Goal: Transaction & Acquisition: Purchase product/service

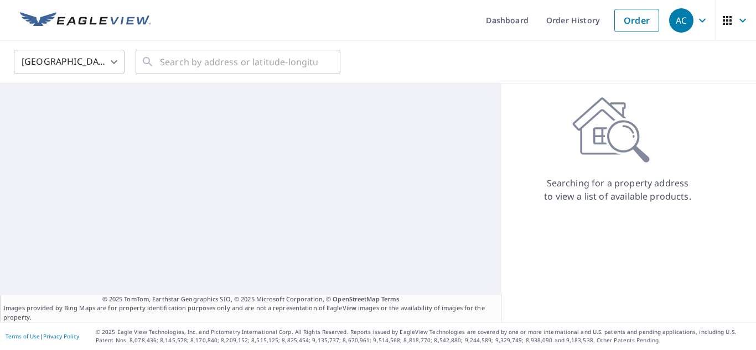
scroll to position [41693, 0]
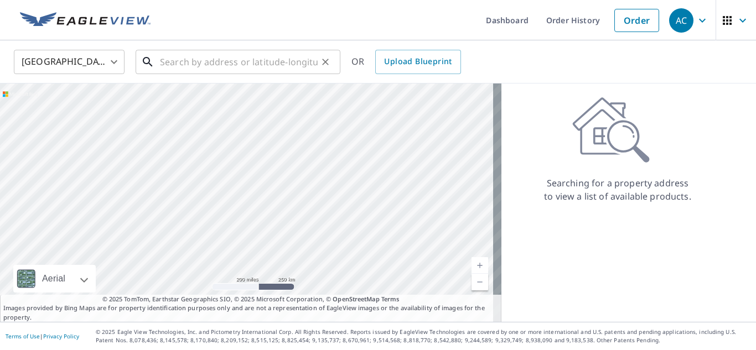
click at [193, 73] on input "text" at bounding box center [239, 61] width 158 height 31
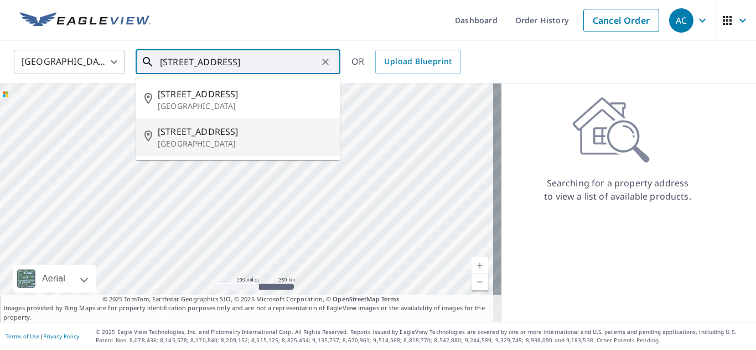
click at [235, 147] on p "[GEOGRAPHIC_DATA]" at bounding box center [245, 143] width 174 height 11
type input "[STREET_ADDRESS]"
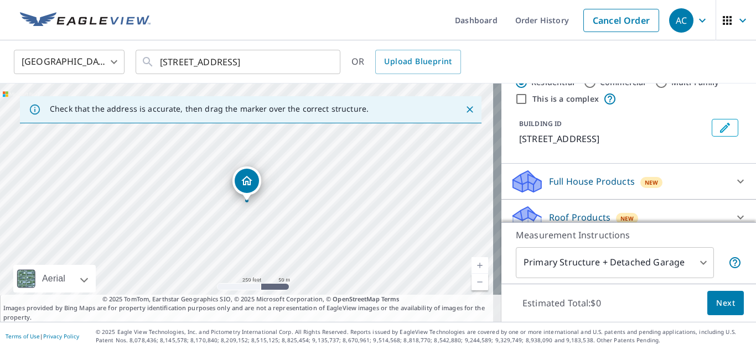
scroll to position [0, 0]
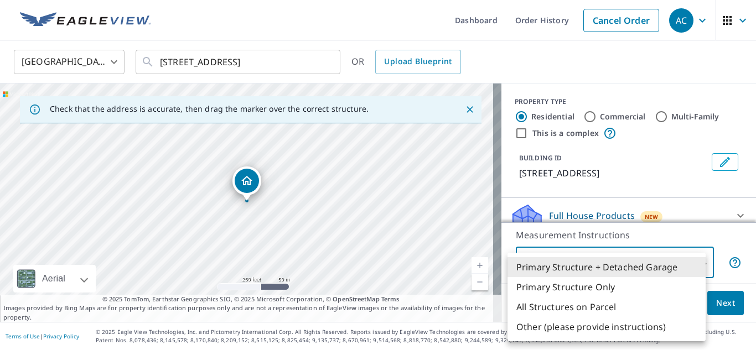
click at [691, 261] on body "AC AC Dashboard Order History Cancel Order AC United States US ​ [STREET_ADDRES…" at bounding box center [378, 175] width 756 height 350
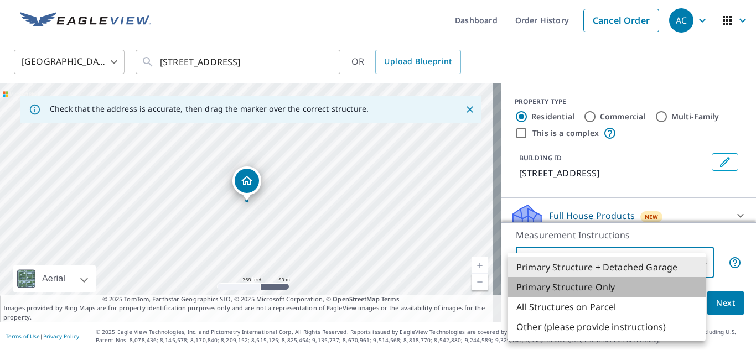
click at [624, 286] on li "Primary Structure Only" at bounding box center [607, 287] width 198 height 20
type input "2"
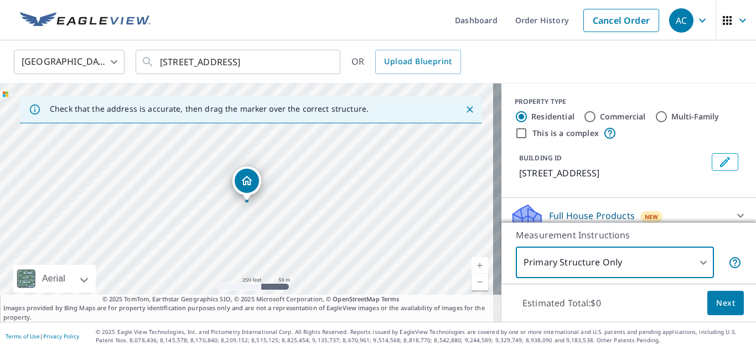
click at [716, 301] on span "Next" at bounding box center [725, 304] width 19 height 14
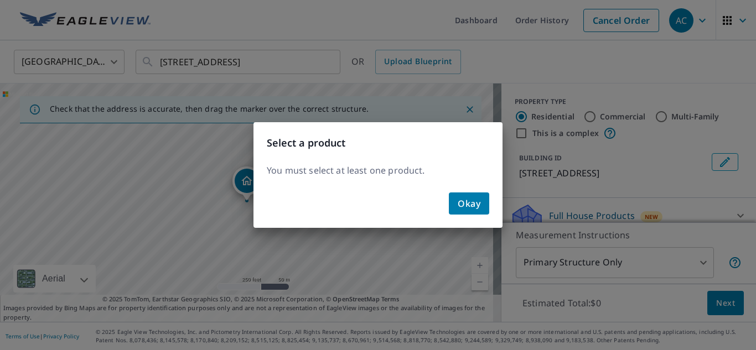
click at [482, 209] on button "Okay" at bounding box center [469, 204] width 40 height 22
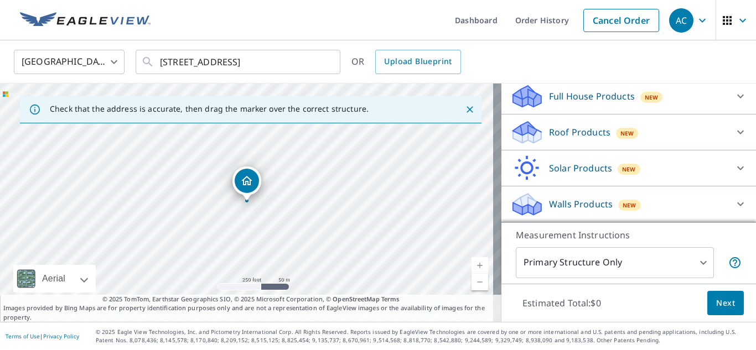
scroll to position [133, 0]
click at [648, 136] on div "Roof Products New" at bounding box center [618, 133] width 217 height 26
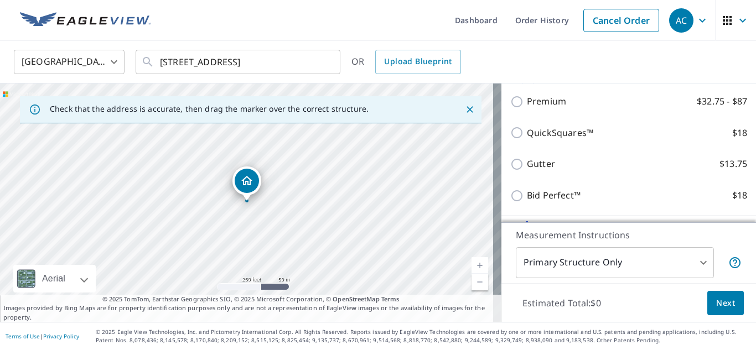
scroll to position [181, 0]
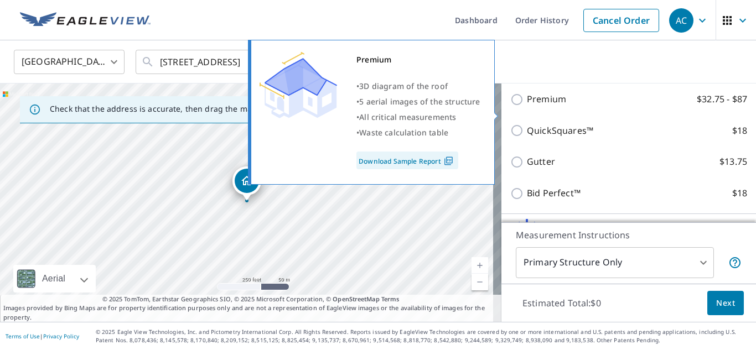
click at [444, 162] on img at bounding box center [448, 161] width 15 height 10
click at [547, 106] on p "Premium" at bounding box center [546, 99] width 39 height 14
click at [527, 106] on input "Premium $32.75 - $87" at bounding box center [518, 99] width 17 height 13
checkbox input "true"
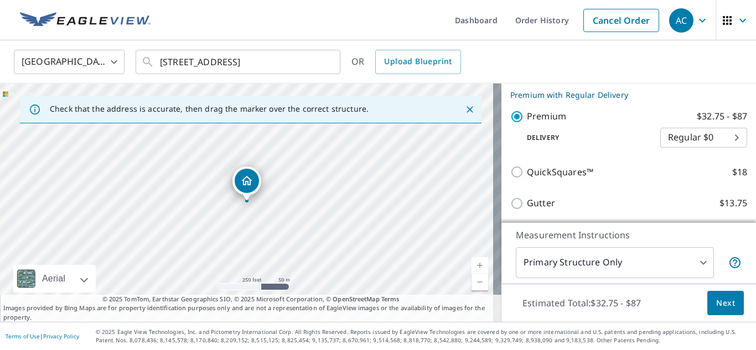
click at [660, 144] on body "AC AC Dashboard Order History Cancel Order AC United States US ​ [STREET_ADDRES…" at bounding box center [378, 175] width 756 height 350
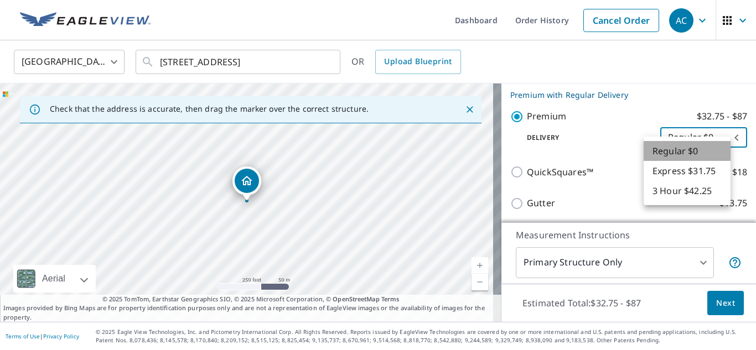
click at [660, 144] on li "Regular $0" at bounding box center [687, 151] width 87 height 20
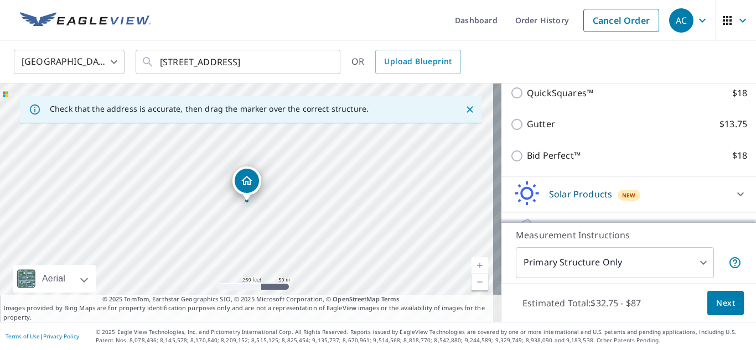
scroll to position [299, 0]
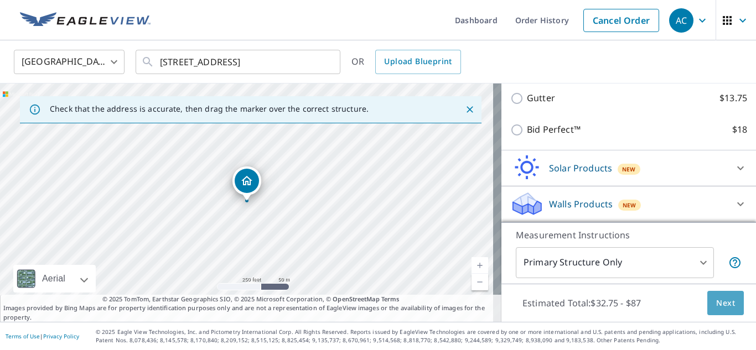
click at [716, 299] on span "Next" at bounding box center [725, 304] width 19 height 14
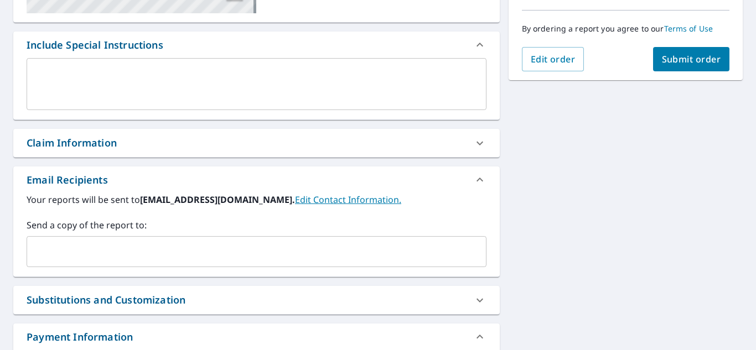
scroll to position [295, 0]
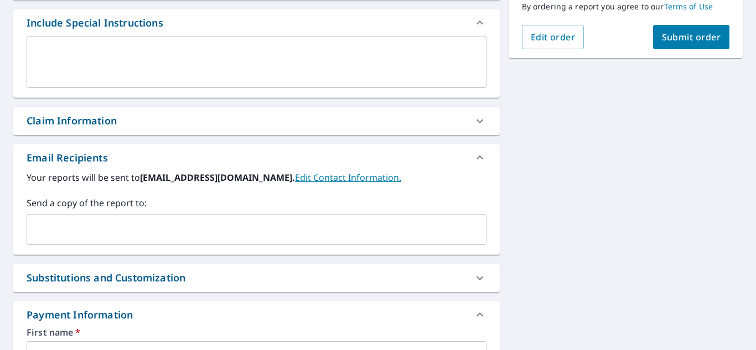
click at [414, 118] on div "Claim Information" at bounding box center [247, 120] width 440 height 15
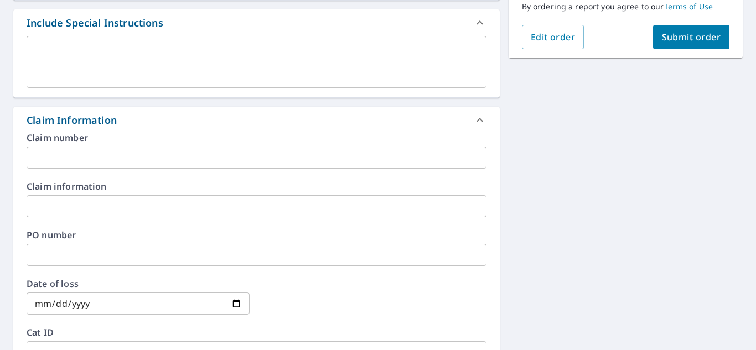
click at [414, 118] on div "Claim Information" at bounding box center [247, 120] width 440 height 15
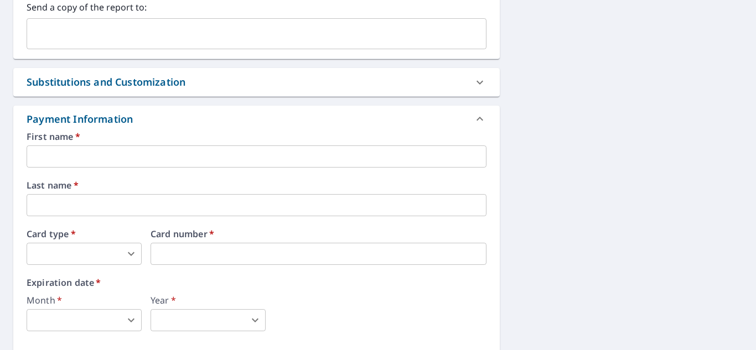
scroll to position [494, 0]
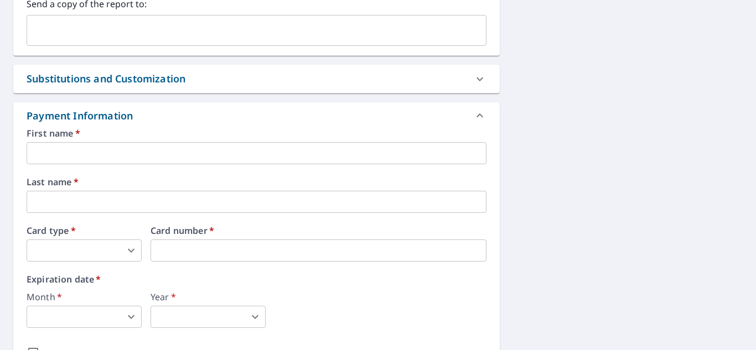
click at [428, 73] on div "Substitutions and Customization" at bounding box center [247, 78] width 440 height 15
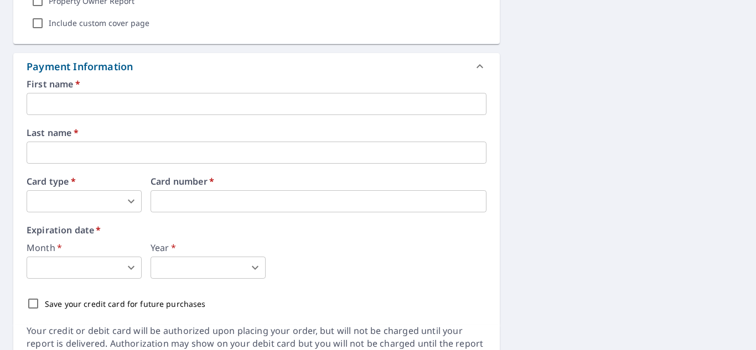
scroll to position [903, 0]
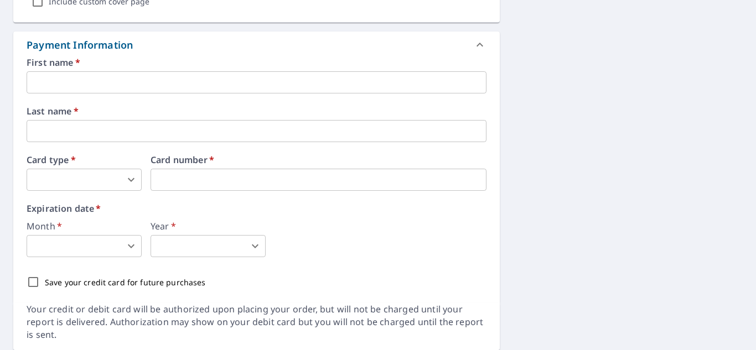
click at [195, 81] on input "text" at bounding box center [257, 82] width 460 height 22
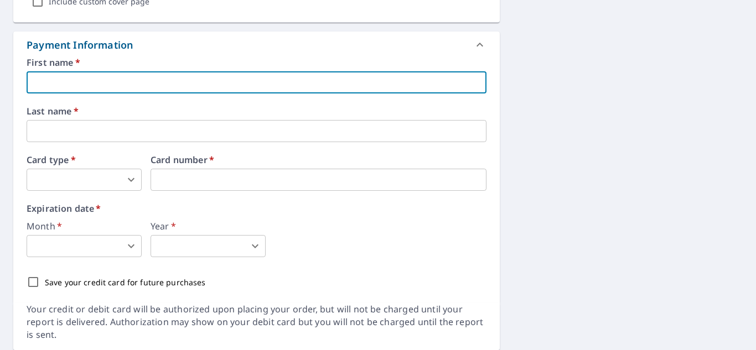
type input "[PERSON_NAME]"
type input "[EMAIL_ADDRESS][DOMAIN_NAME]"
type input "[PERSON_NAME]"
click at [123, 169] on body "AC AC Dashboard Order History Cancel Order AC Dashboard / Finalize Order Finali…" at bounding box center [378, 175] width 756 height 350
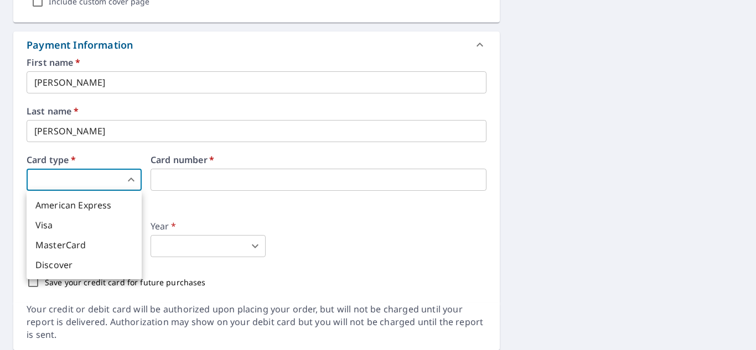
click at [97, 223] on li "Visa" at bounding box center [84, 225] width 115 height 20
type input "2"
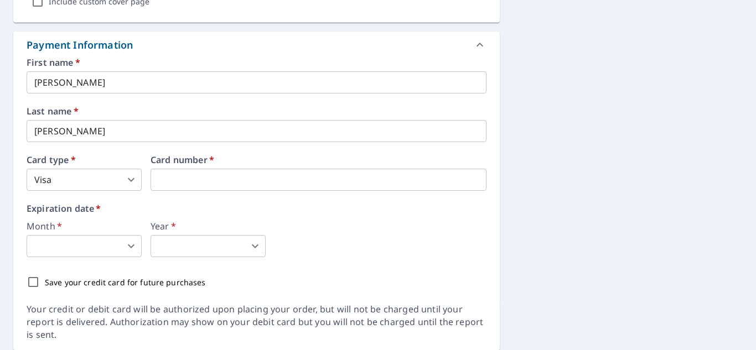
click at [126, 248] on body "AC AC Dashboard Order History Cancel Order AC Dashboard / Finalize Order Finali…" at bounding box center [378, 175] width 756 height 350
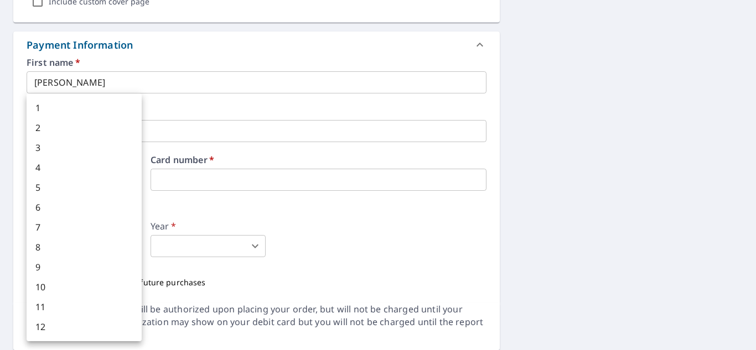
click at [275, 212] on div at bounding box center [378, 175] width 756 height 350
click at [122, 250] on body "AC AC Dashboard Order History Cancel Order AC Dashboard / Finalize Order Finali…" at bounding box center [378, 175] width 756 height 350
click at [112, 191] on li "5" at bounding box center [84, 188] width 115 height 20
type input "5"
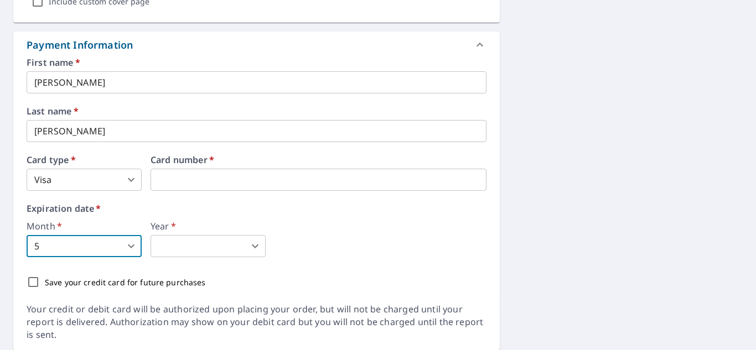
click at [195, 242] on body "AC AC Dashboard Order History Cancel Order AC Dashboard / Finalize Order Finali…" at bounding box center [378, 175] width 756 height 350
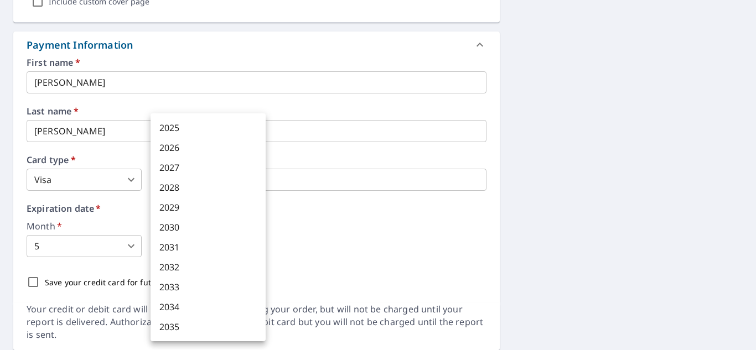
click at [210, 190] on li "2028" at bounding box center [208, 188] width 115 height 20
type input "2028"
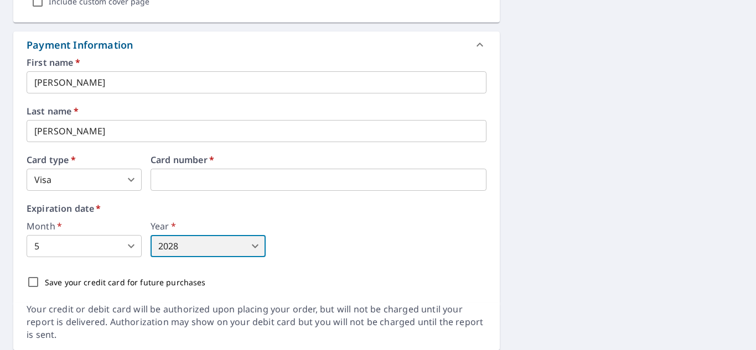
scroll to position [941, 0]
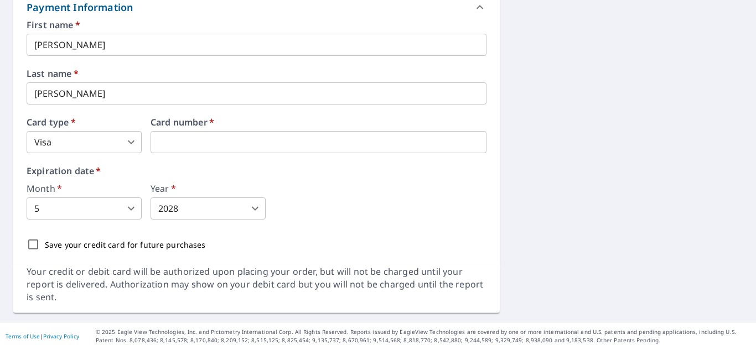
click at [156, 243] on p "Save your credit card for future purchases" at bounding box center [125, 245] width 161 height 12
click at [45, 243] on input "Save your credit card for future purchases" at bounding box center [33, 244] width 23 height 23
checkbox input "true"
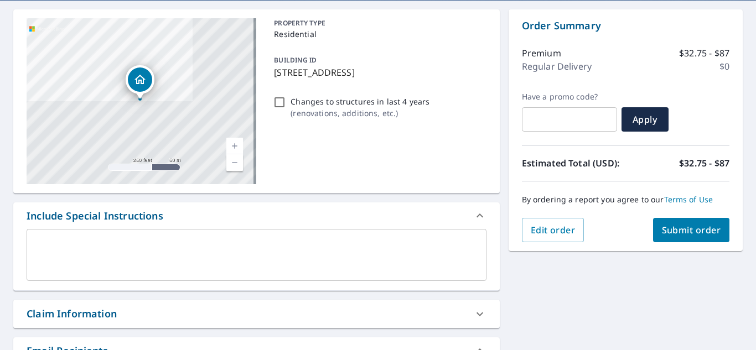
scroll to position [65, 0]
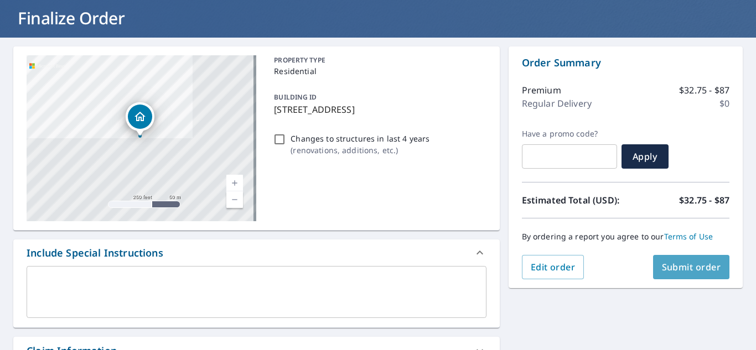
click at [679, 267] on span "Submit order" at bounding box center [691, 267] width 59 height 12
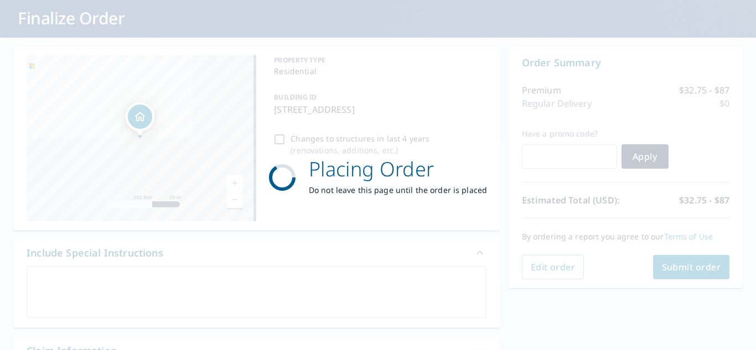
click at [566, 156] on div "Placing Order Do not leave this page until the order is placed" at bounding box center [378, 175] width 756 height 350
